Goal: Find contact information: Find contact information

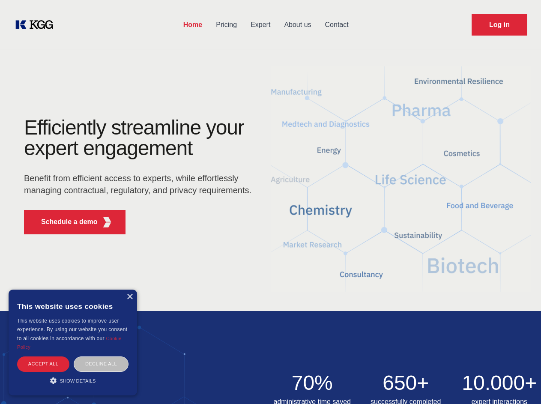
click at [270, 202] on div "Efficiently streamline your expert engagement Benefit from efficient access to …" at bounding box center [140, 179] width 260 height 124
click at [64, 222] on p "Schedule a demo" at bounding box center [69, 222] width 57 height 10
click at [129, 297] on div "× This website uses cookies This website uses cookies to improve user experienc…" at bounding box center [73, 342] width 128 height 106
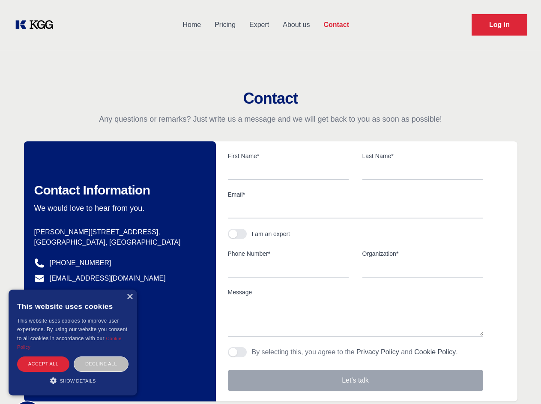
click at [43, 363] on div "Accept all" at bounding box center [43, 363] width 52 height 15
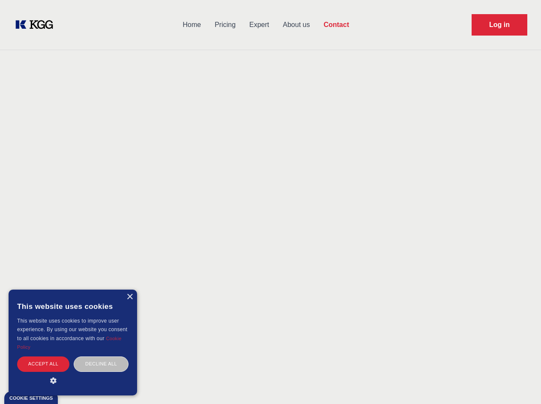
click at [101, 363] on div "Contact Information We would love to hear from you. Postal address [PERSON_NAME…" at bounding box center [120, 271] width 192 height 260
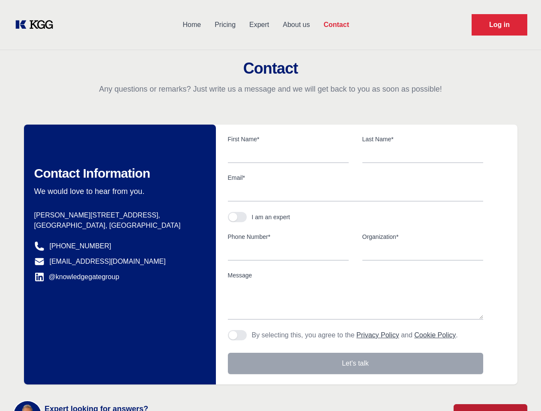
click at [73, 380] on main "Contact Any questions or remarks? Just write us a message and we will get back …" at bounding box center [270, 223] width 541 height 446
